Goal: Navigation & Orientation: Find specific page/section

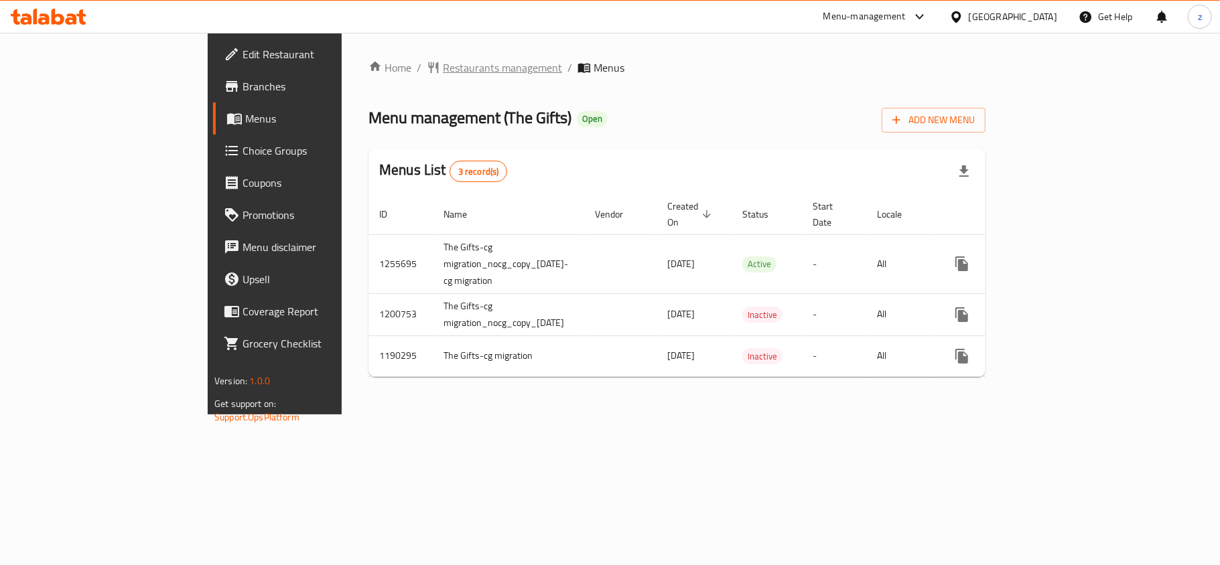
click at [443, 68] on span "Restaurants management" at bounding box center [502, 68] width 119 height 16
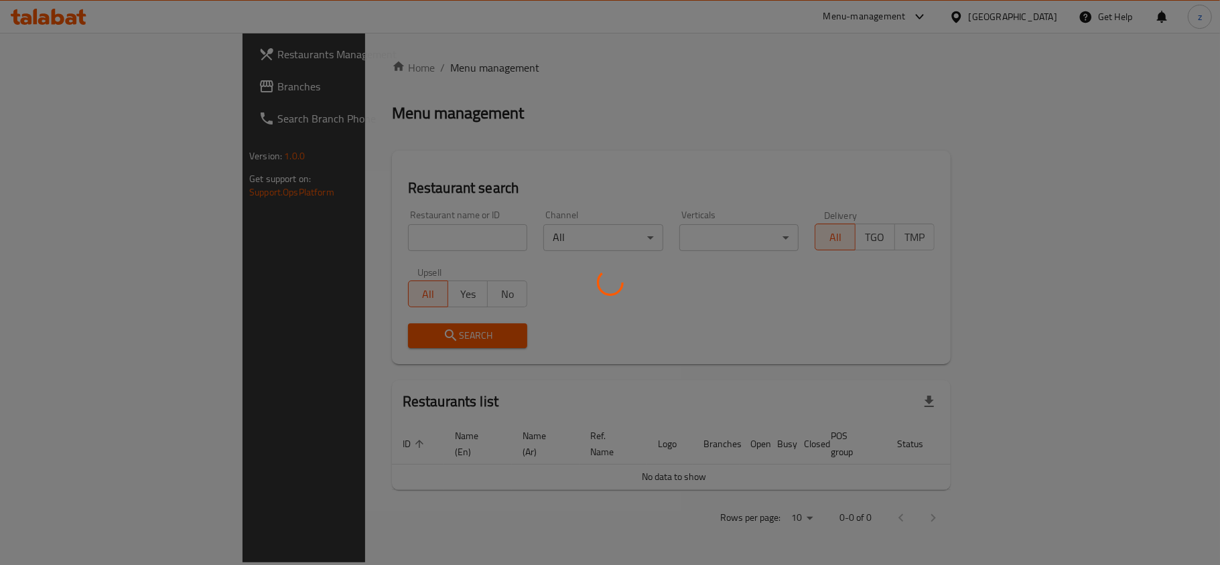
click at [354, 68] on div at bounding box center [610, 282] width 1220 height 565
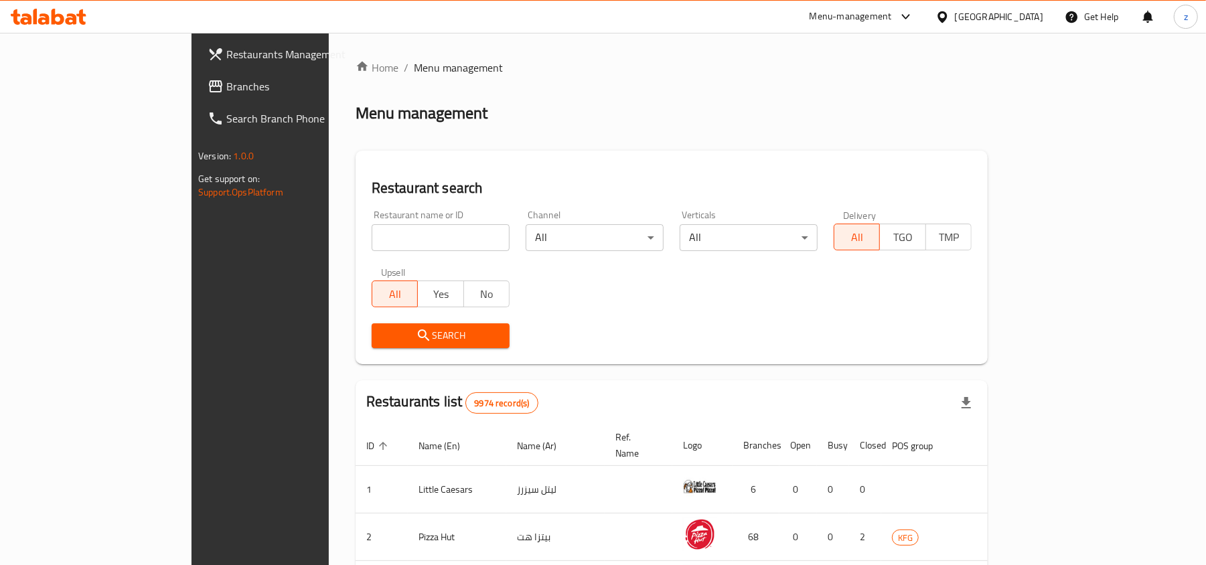
click at [197, 100] on link "Branches" at bounding box center [295, 86] width 196 height 32
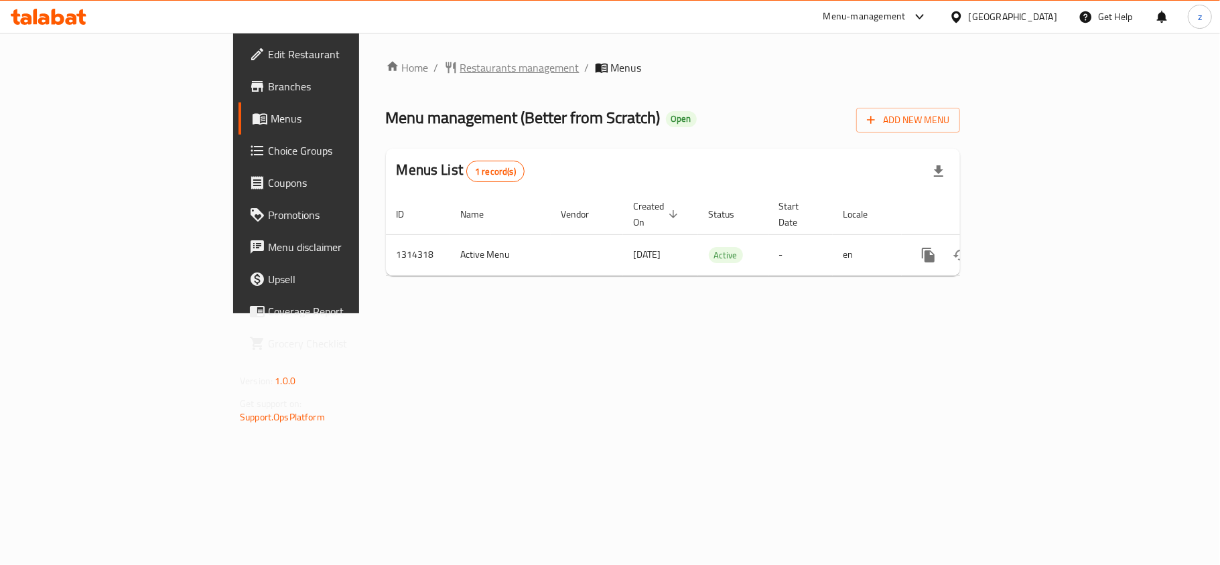
click at [460, 62] on span "Restaurants management" at bounding box center [519, 68] width 119 height 16
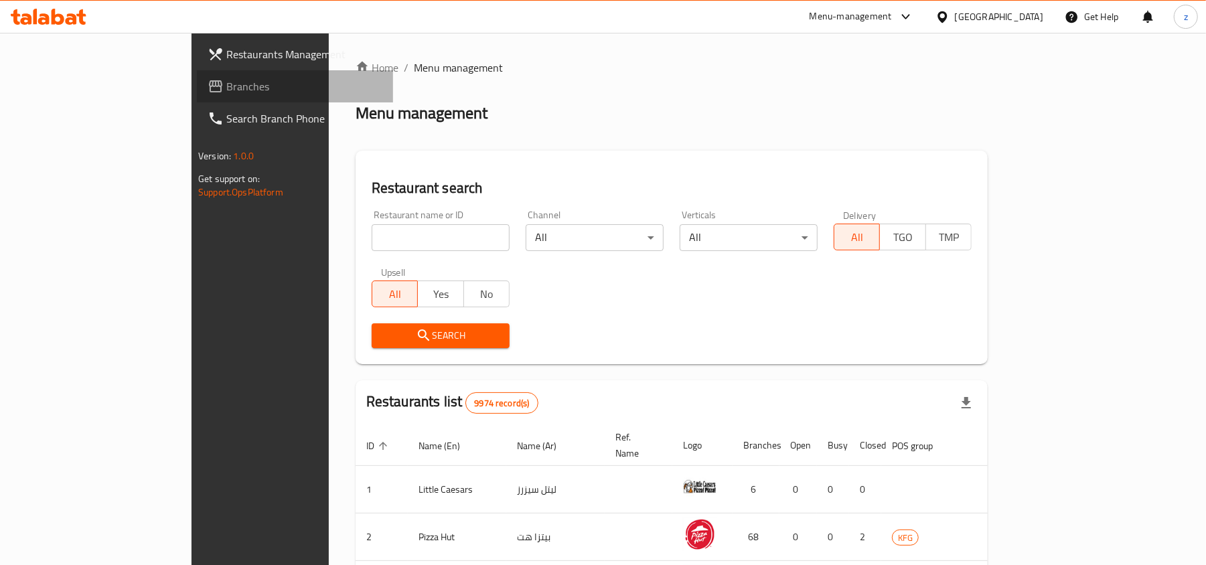
click at [197, 76] on link "Branches" at bounding box center [295, 86] width 196 height 32
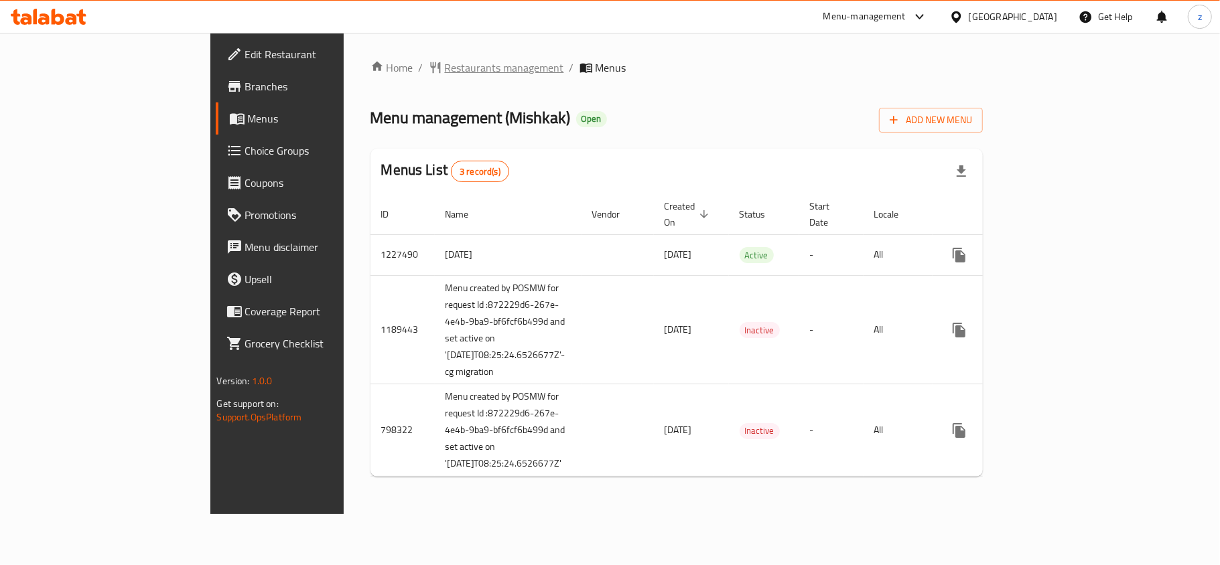
click at [445, 70] on span "Restaurants management" at bounding box center [504, 68] width 119 height 16
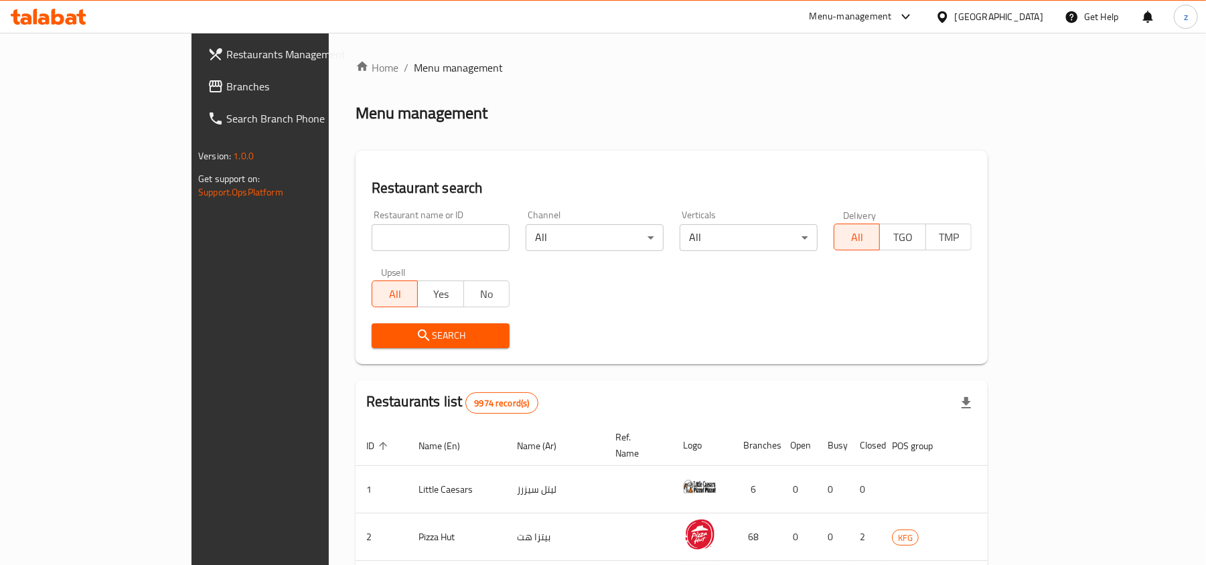
click at [372, 242] on input "search" at bounding box center [441, 237] width 138 height 27
paste input "17400"
type input "17400"
click button "Search" at bounding box center [441, 336] width 138 height 25
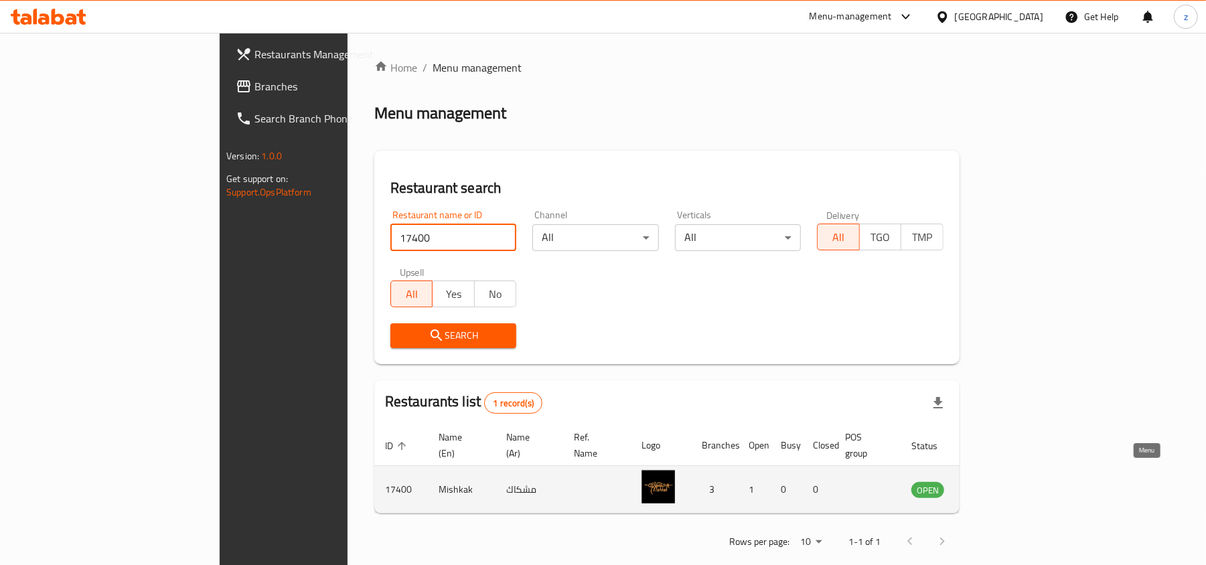
click at [998, 482] on icon "enhanced table" at bounding box center [990, 490] width 16 height 16
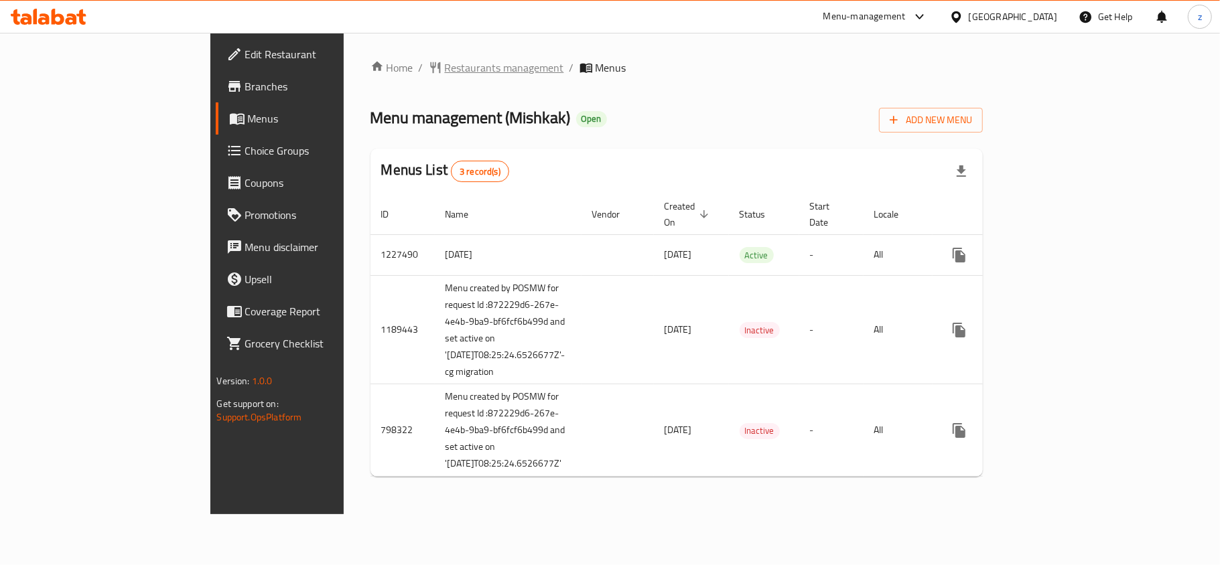
click at [445, 73] on span "Restaurants management" at bounding box center [504, 68] width 119 height 16
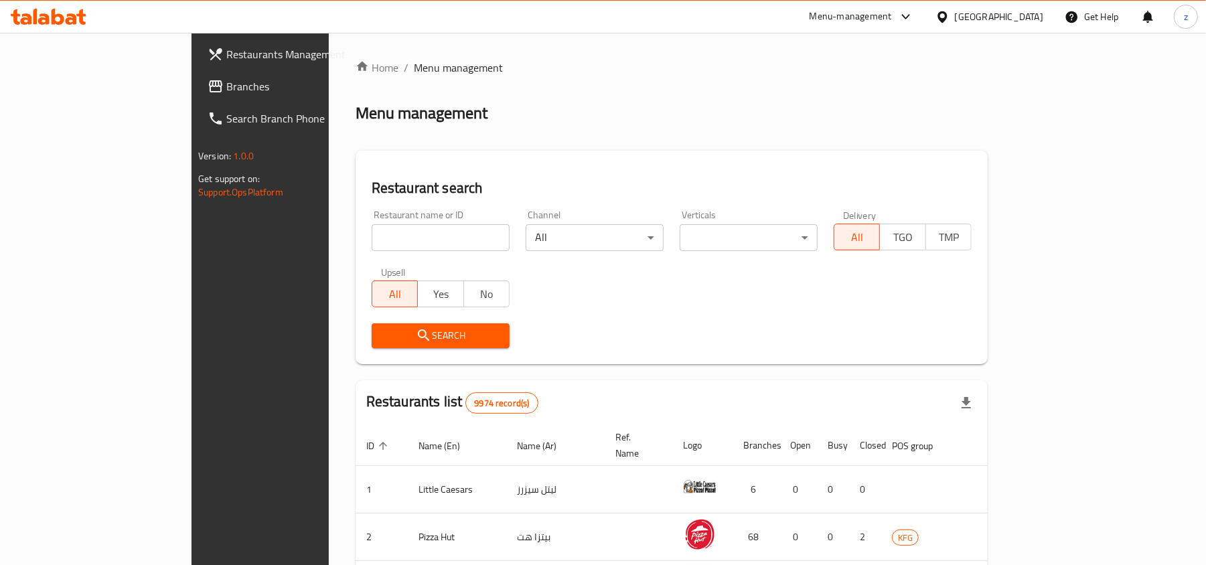
click at [182, 102] on ul "Restaurants Management Branches Search Branch Phone" at bounding box center [288, 86] width 212 height 96
click at [226, 89] on span "Branches" at bounding box center [304, 86] width 156 height 16
